Goal: Information Seeking & Learning: Compare options

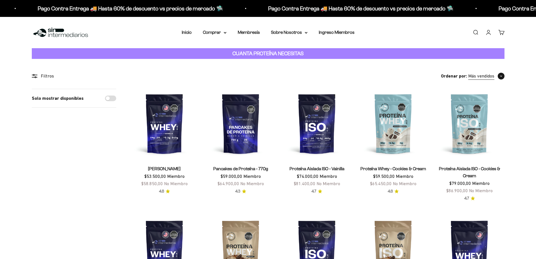
click at [500, 76] on span "button" at bounding box center [501, 76] width 7 height 7
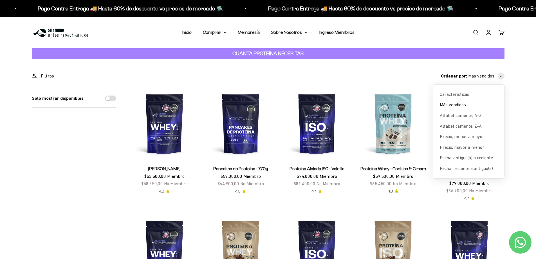
click at [158, 77] on div "Ordenar por: Más vendidos Características Más vendidos Alfabéticamente, A-Z Alf…" at bounding box center [317, 75] width 375 height 7
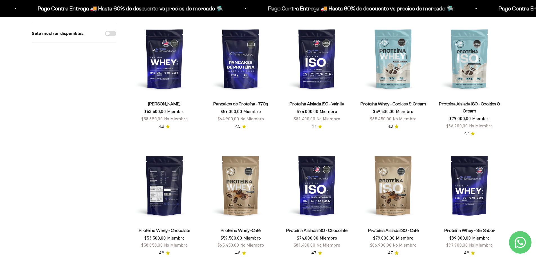
scroll to position [56, 0]
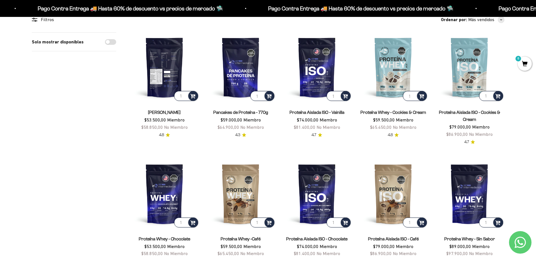
click at [170, 63] on img at bounding box center [165, 67] width 70 height 70
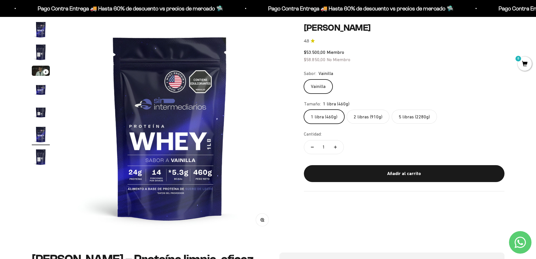
click at [420, 120] on label "5 libras (2280g)" at bounding box center [414, 117] width 45 height 14
click at [304, 110] on input "5 libras (2280g)" at bounding box center [304, 109] width 0 height 0
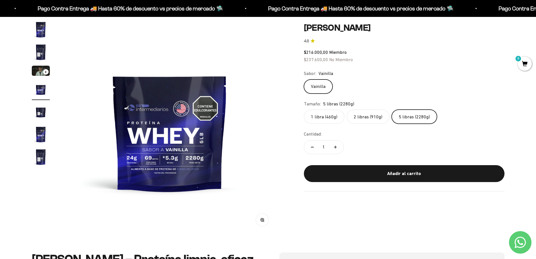
click at [43, 50] on img "Ir al artículo 2" at bounding box center [41, 52] width 18 height 18
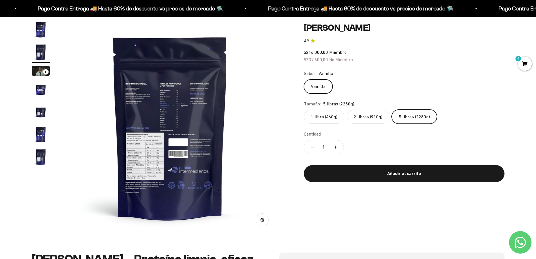
click at [166, 101] on img at bounding box center [170, 128] width 214 height 214
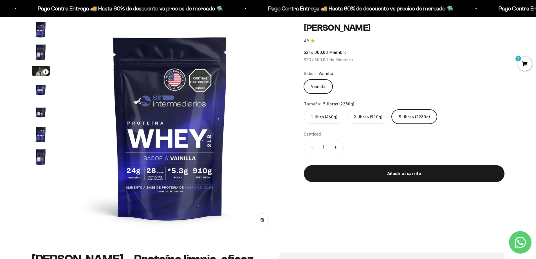
click at [43, 49] on img "Ir al artículo 2" at bounding box center [41, 52] width 18 height 18
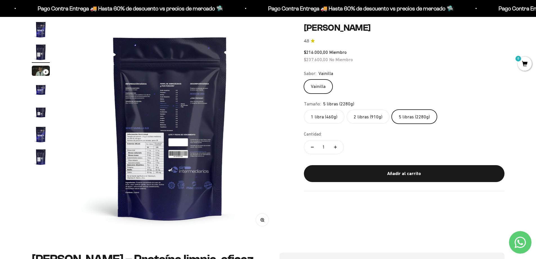
click at [156, 154] on img at bounding box center [170, 128] width 214 height 214
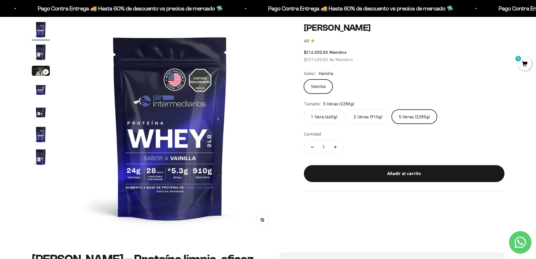
click at [45, 56] on img "Ir al artículo 2" at bounding box center [41, 52] width 18 height 18
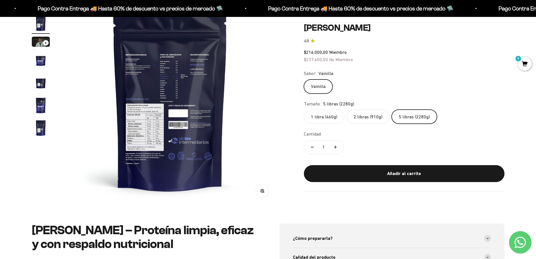
scroll to position [84, 0]
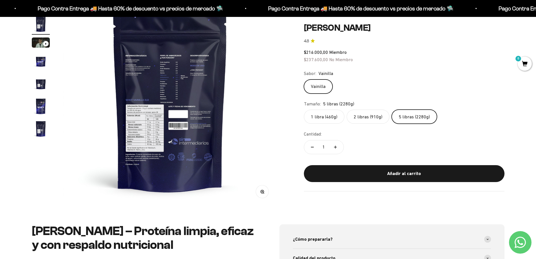
click at [266, 194] on button "Zoom" at bounding box center [262, 191] width 13 height 13
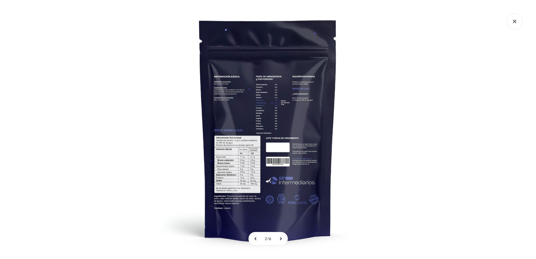
click at [388, 111] on img at bounding box center [268, 129] width 259 height 259
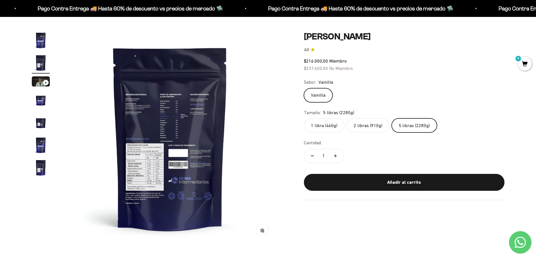
scroll to position [28, 0]
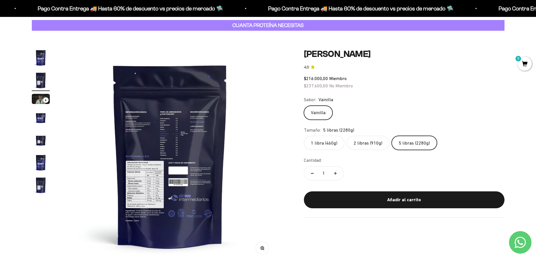
click at [320, 134] on fieldset "Tamaño: 5 libras (2280g) 1 libra (460g) 2 libras (910g) 5 libras (2280g)" at bounding box center [404, 138] width 201 height 24
click at [322, 141] on label "1 libra (460g)" at bounding box center [324, 143] width 41 height 14
click at [304, 136] on input "1 libra (460g)" at bounding box center [304, 135] width 0 height 0
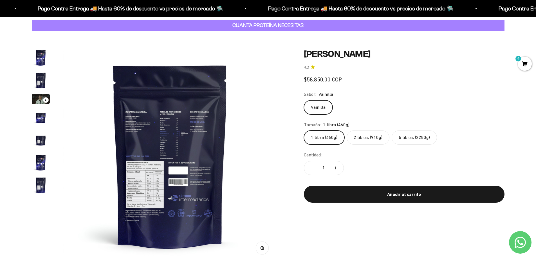
scroll to position [0, 1103]
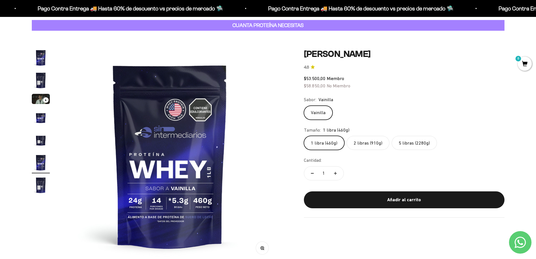
click at [35, 137] on img "Ir al artículo 5" at bounding box center [41, 140] width 18 height 18
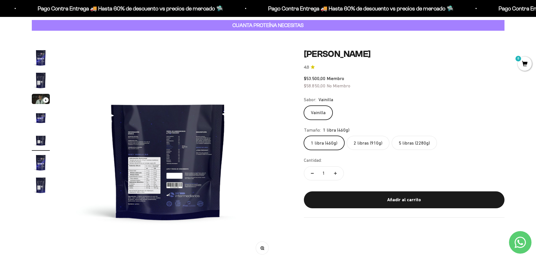
scroll to position [0, 882]
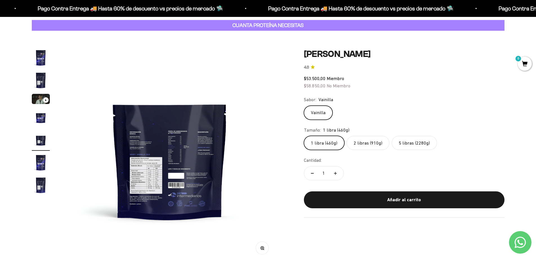
click at [263, 248] on icon "button" at bounding box center [262, 247] width 1 height 1
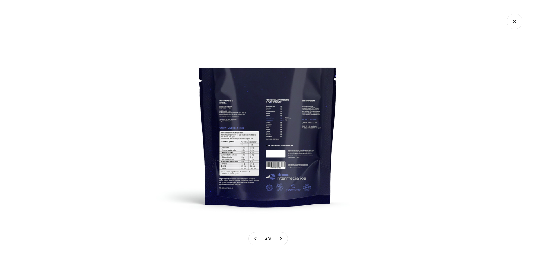
click at [248, 155] on img at bounding box center [268, 129] width 259 height 259
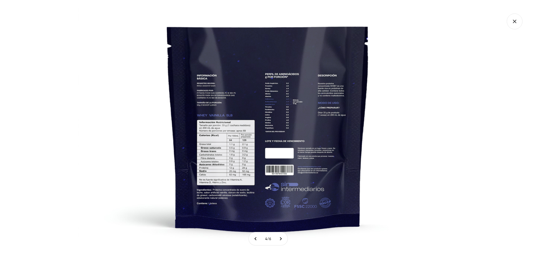
click at [486, 79] on div at bounding box center [268, 129] width 536 height 259
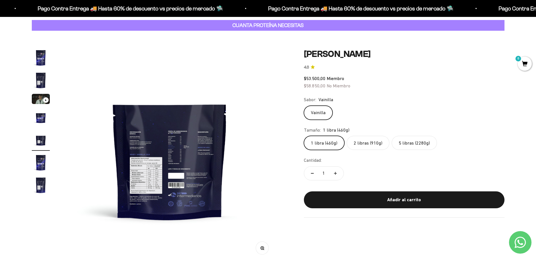
click at [427, 80] on div "$53.500,00 Miembro $58.850,00 No Miembro" at bounding box center [404, 82] width 201 height 14
click at [42, 137] on img "Ir al artículo 5" at bounding box center [41, 140] width 18 height 18
click at [48, 153] on page-dots at bounding box center [41, 122] width 18 height 147
click at [42, 161] on img "Ir al artículo 6" at bounding box center [41, 162] width 18 height 18
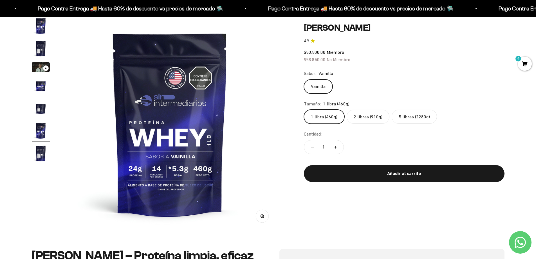
scroll to position [169, 0]
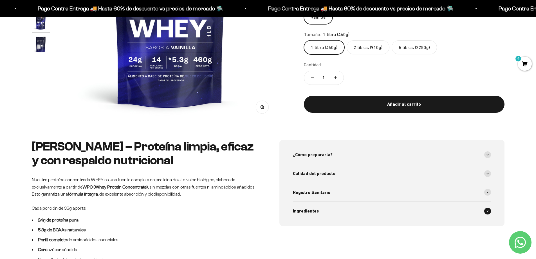
click at [340, 214] on div "Ingredientes" at bounding box center [392, 211] width 198 height 19
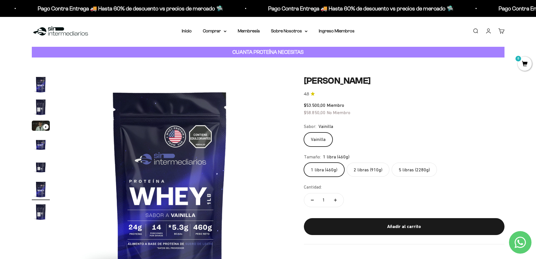
scroll to position [0, 0]
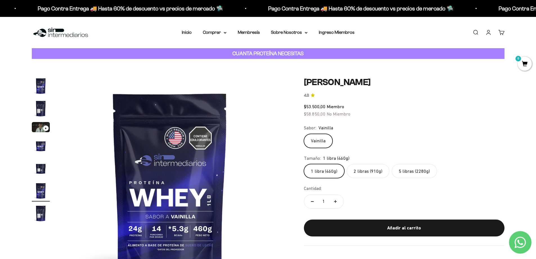
click at [434, 48] on div "CUANTA PROTEÍNA NECESITAS" at bounding box center [268, 53] width 473 height 11
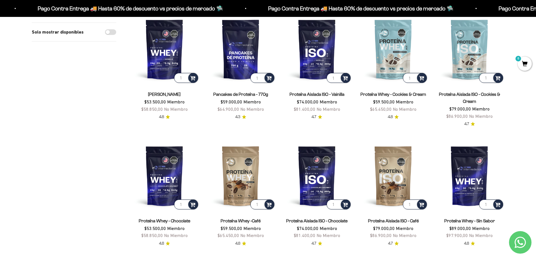
scroll to position [84, 0]
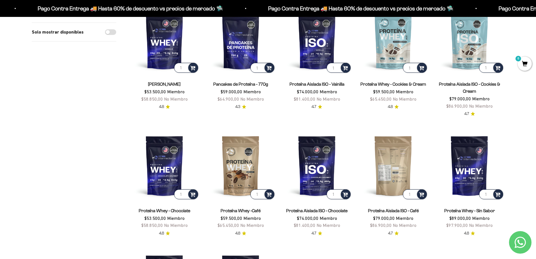
click at [394, 171] on img at bounding box center [394, 166] width 70 height 70
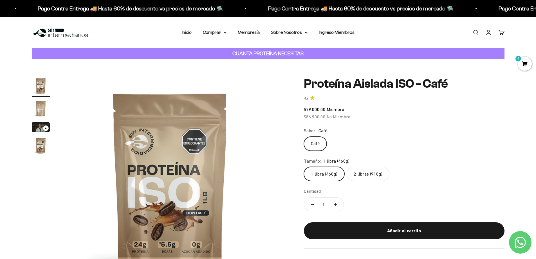
click at [370, 172] on label "2 libras (910g)" at bounding box center [368, 174] width 43 height 14
click at [304, 167] on input "2 libras (910g)" at bounding box center [304, 166] width 0 height 0
click at [191, 33] on link "Inicio" at bounding box center [187, 32] width 10 height 5
